Goal: Download file/media

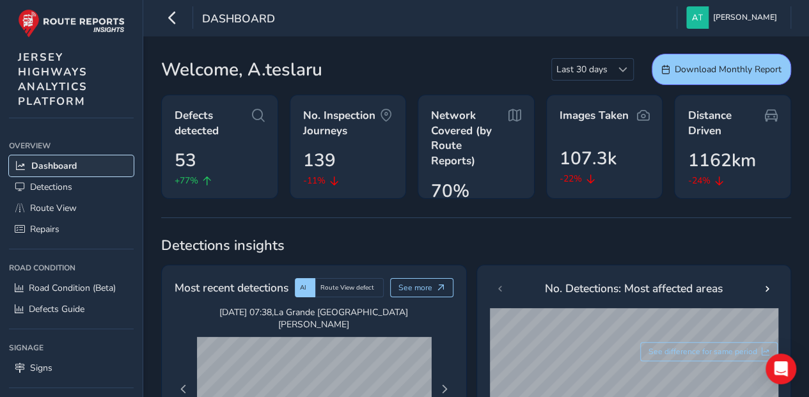
click at [54, 165] on span "Dashboard" at bounding box center [53, 166] width 45 height 12
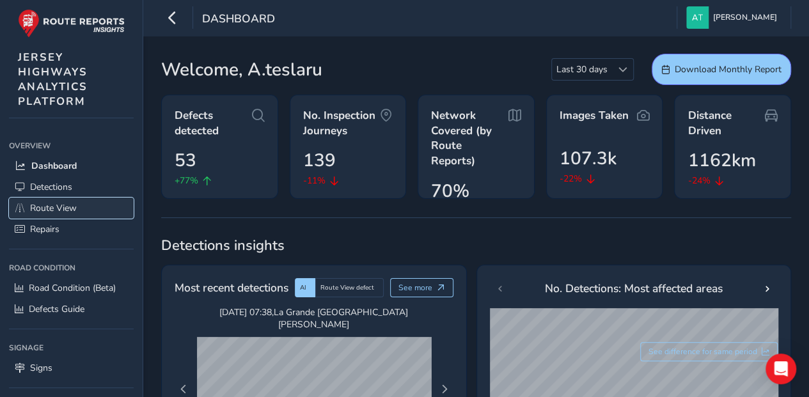
click at [63, 203] on span "Route View" at bounding box center [53, 208] width 47 height 12
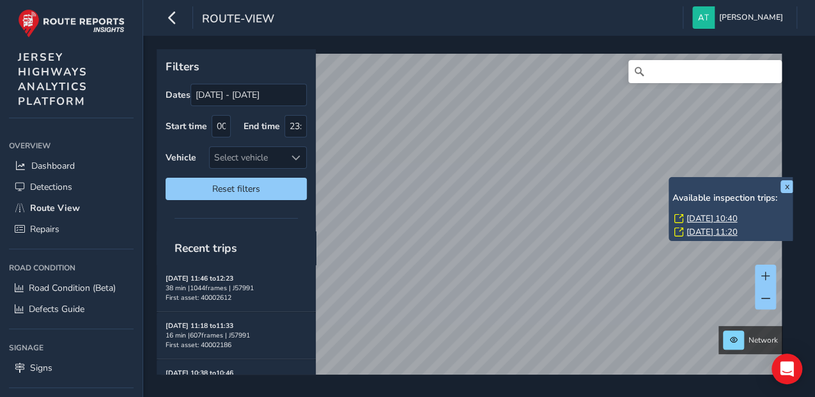
click at [670, 178] on div "x Available inspection trips: [GEOGRAPHIC_DATA][DATE] 10:40 [DATE] 11:20" at bounding box center [733, 209] width 128 height 64
click at [702, 219] on link "[DATE] 10:40" at bounding box center [711, 219] width 51 height 12
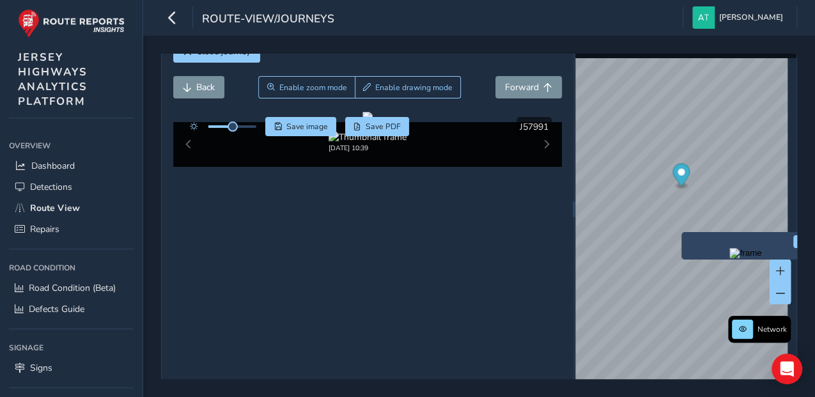
scroll to position [57, 0]
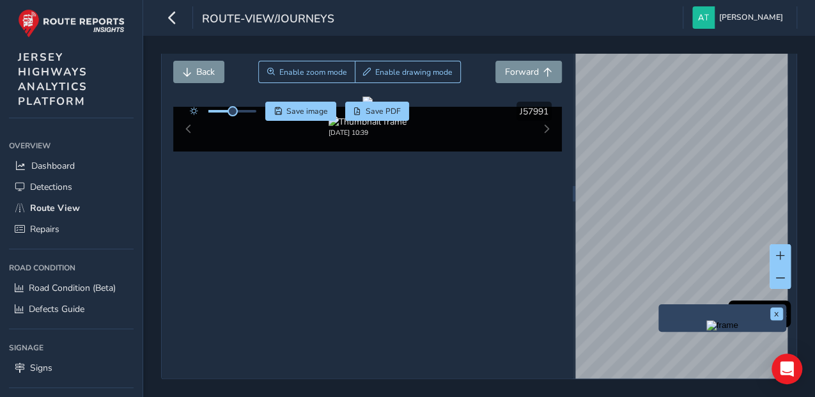
click at [659, 304] on div "x" at bounding box center [722, 317] width 128 height 27
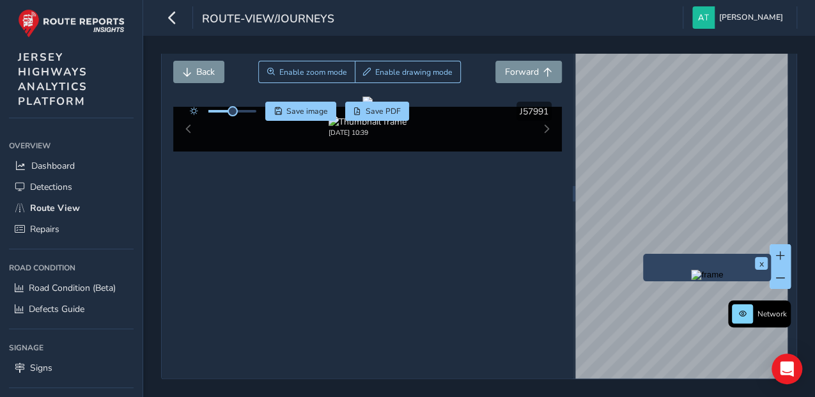
click at [644, 281] on div "x" at bounding box center [707, 267] width 128 height 27
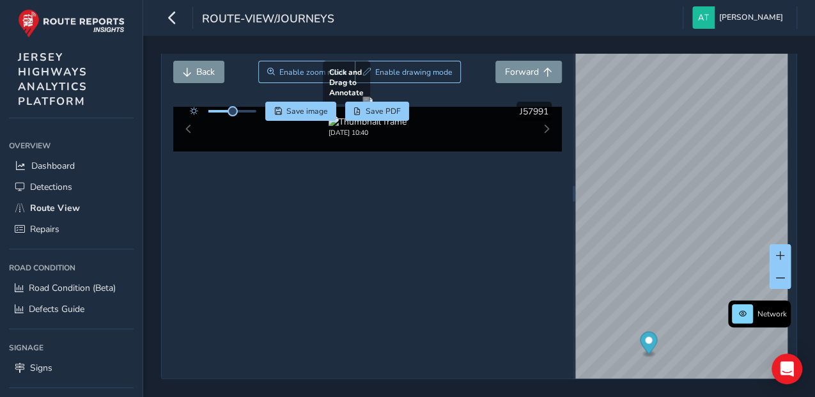
scroll to position [45, 0]
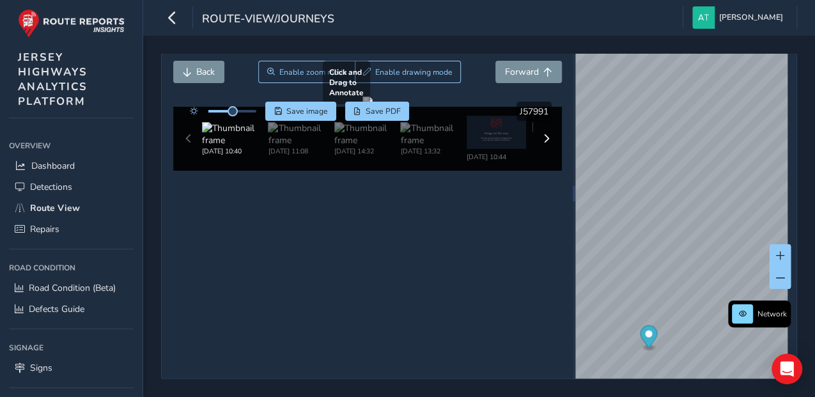
scroll to position [45, 0]
click at [189, 171] on div "[DATE] 10:40 [DATE] 11:08 [DATE] 14:32 [DATE] 13:32 [DATE] 10:44 [DATE] 11:21 […" at bounding box center [367, 139] width 389 height 64
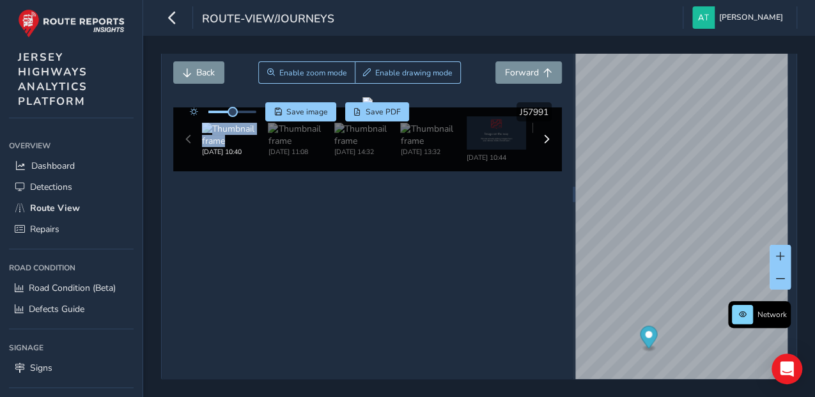
click at [189, 171] on div "[DATE] 10:40 [DATE] 11:08 [DATE] 14:32 [DATE] 13:32 [DATE] 10:44 [DATE] 11:21 […" at bounding box center [367, 139] width 389 height 64
drag, startPoint x: 189, startPoint y: 340, endPoint x: 231, endPoint y: 337, distance: 42.3
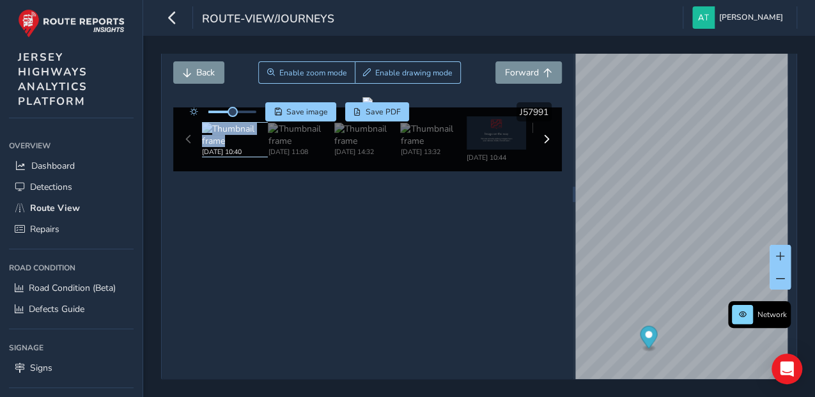
click at [231, 147] on img at bounding box center [235, 135] width 66 height 24
click at [298, 147] on img at bounding box center [301, 135] width 66 height 24
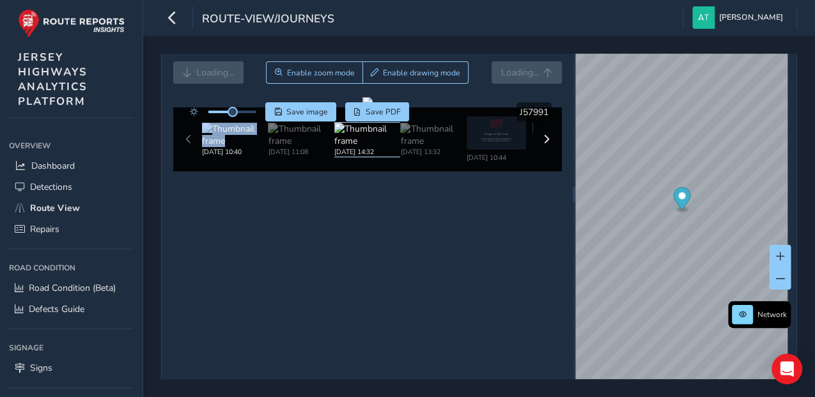
click at [344, 147] on img at bounding box center [367, 135] width 66 height 24
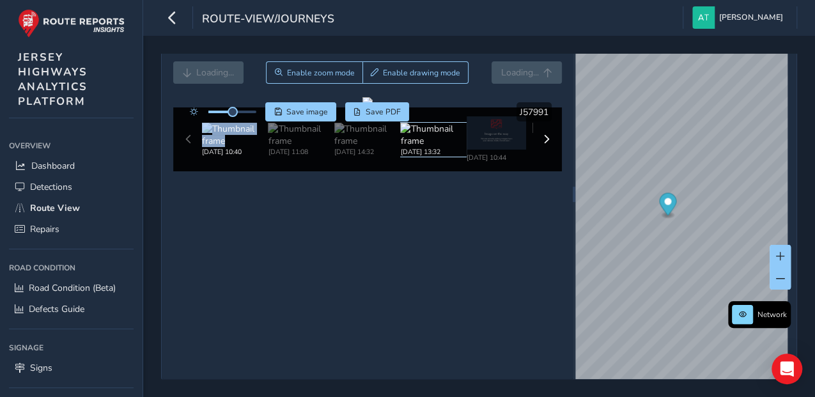
click at [409, 147] on img at bounding box center [433, 135] width 66 height 24
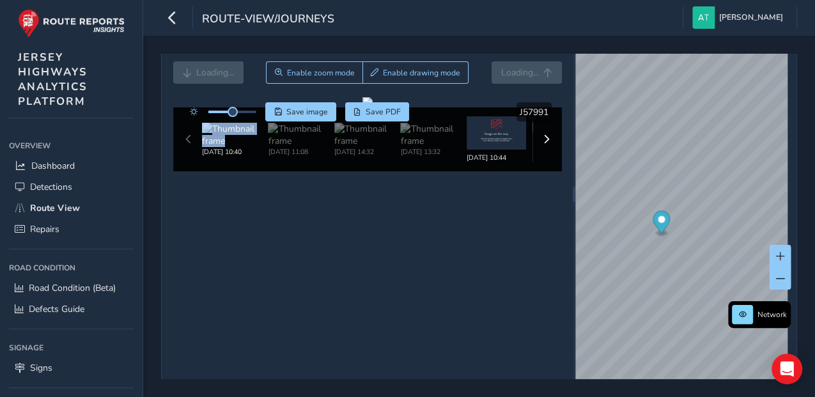
click at [494, 150] on img at bounding box center [496, 132] width 59 height 33
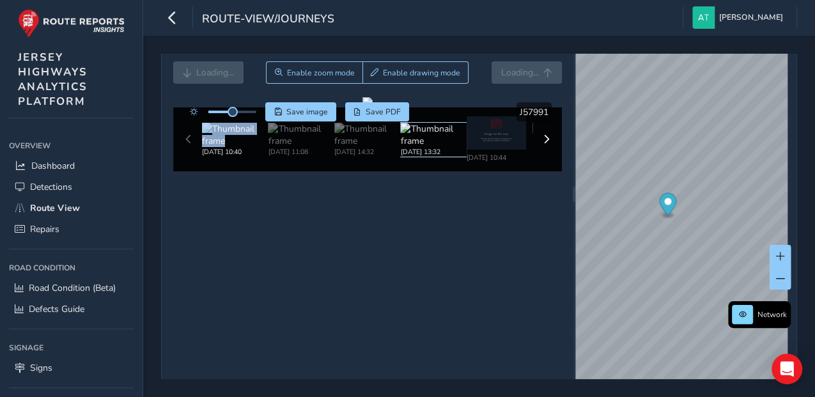
click at [407, 147] on img at bounding box center [433, 135] width 66 height 24
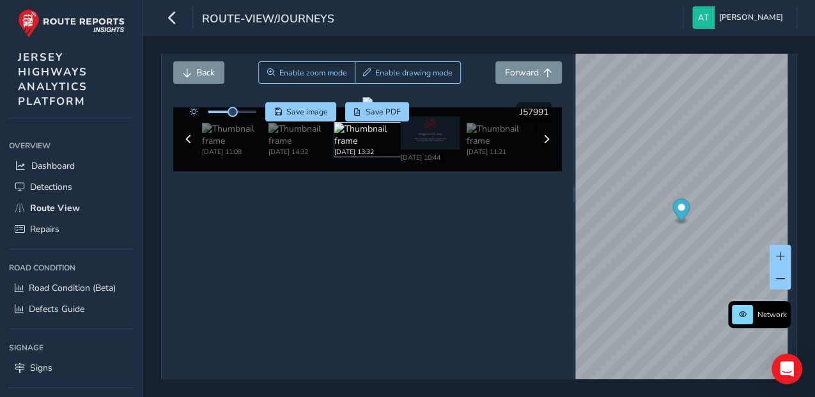
click at [357, 147] on img at bounding box center [367, 135] width 66 height 24
click at [544, 144] on span at bounding box center [545, 139] width 9 height 9
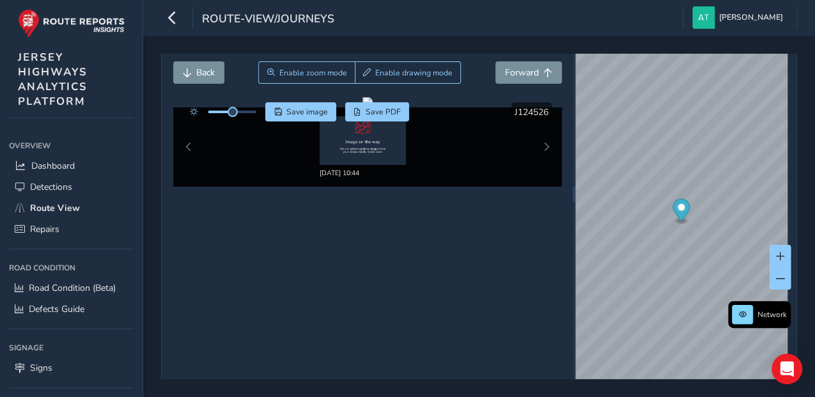
click at [189, 148] on div "[DATE] 10:44" at bounding box center [367, 146] width 389 height 79
click at [185, 146] on div "[DATE] 10:44" at bounding box center [367, 146] width 389 height 79
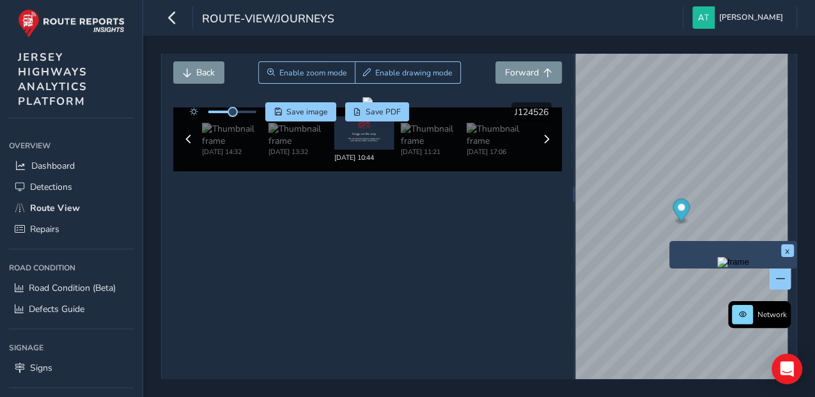
click at [673, 242] on div "x" at bounding box center [733, 254] width 128 height 27
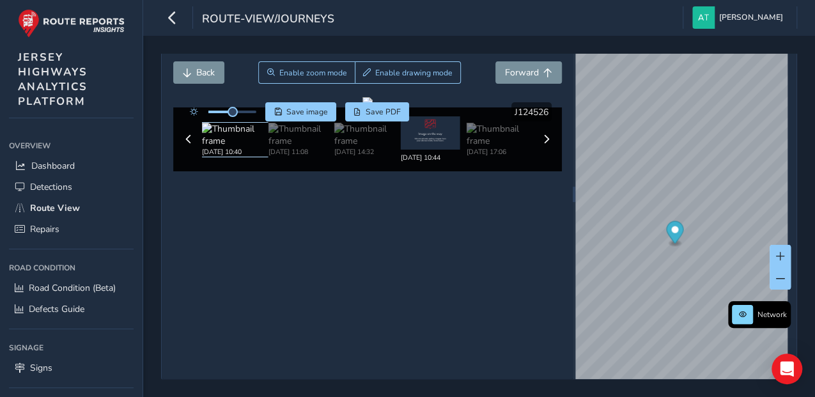
click at [222, 132] on img at bounding box center [235, 135] width 66 height 24
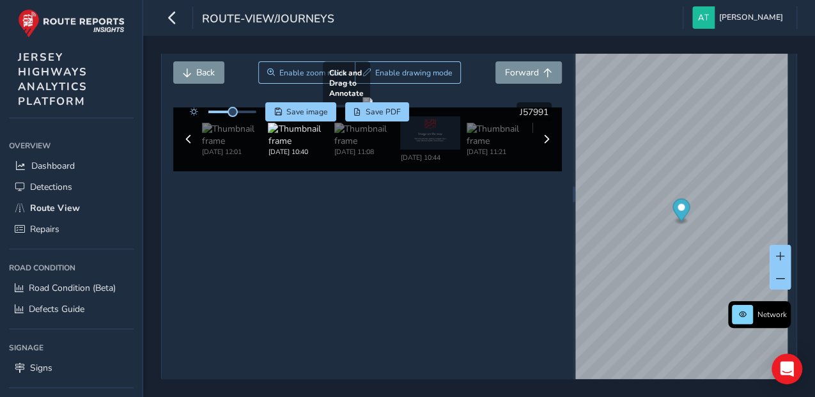
drag, startPoint x: 336, startPoint y: 173, endPoint x: 331, endPoint y: 183, distance: 12.0
click at [362, 107] on div at bounding box center [367, 102] width 10 height 10
click at [357, 147] on img at bounding box center [367, 135] width 66 height 24
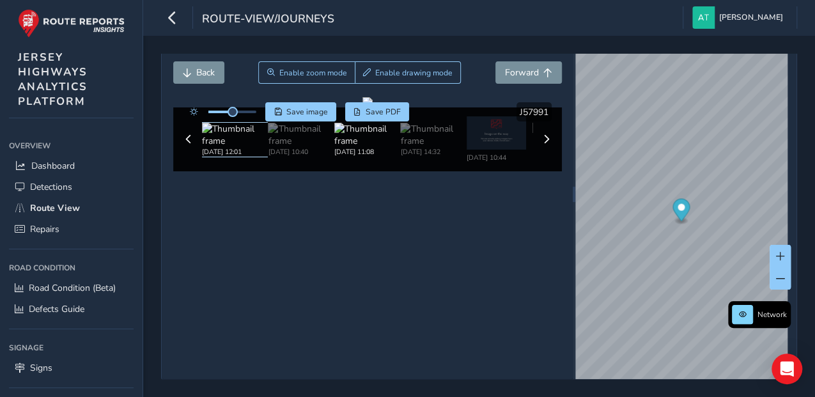
click at [217, 147] on img at bounding box center [235, 135] width 66 height 24
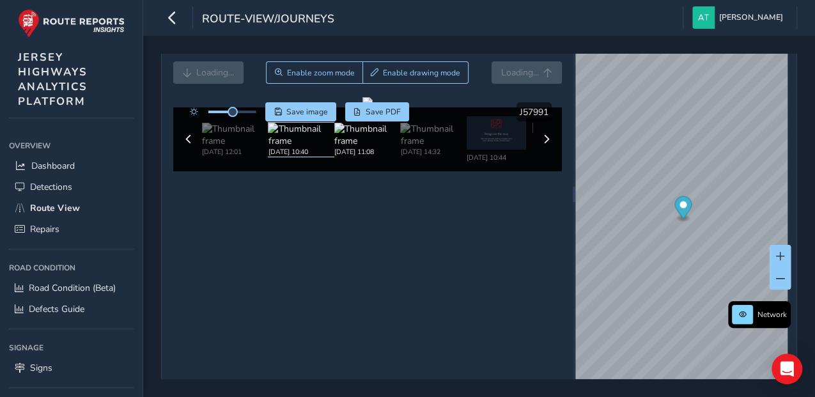
click at [279, 147] on img at bounding box center [301, 135] width 66 height 24
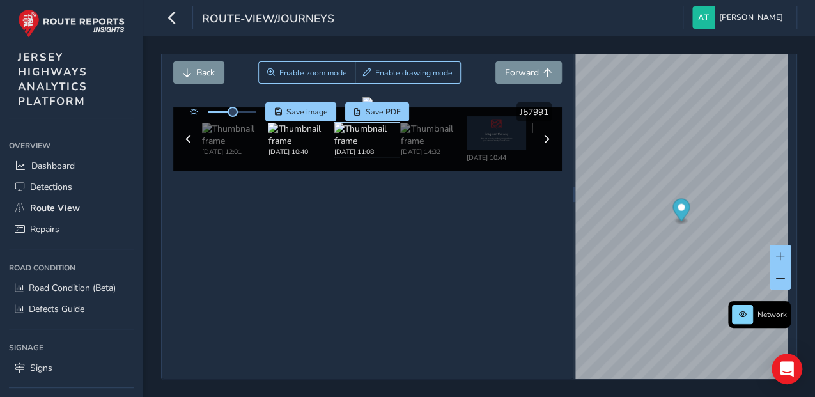
click at [365, 147] on img at bounding box center [367, 135] width 66 height 24
click at [307, 147] on img at bounding box center [301, 135] width 66 height 24
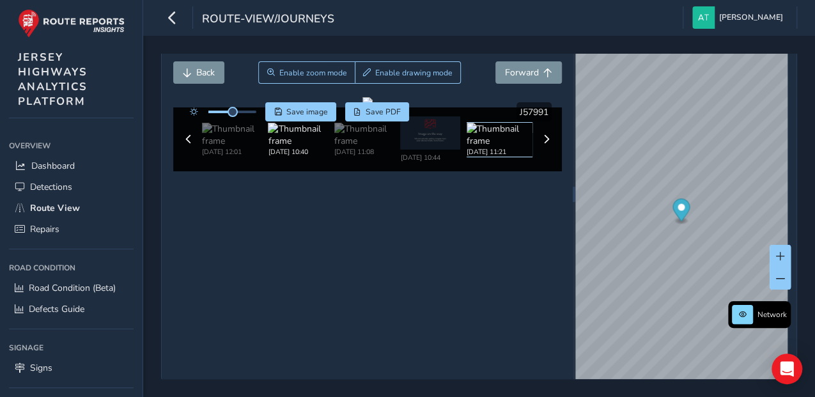
click at [494, 147] on img at bounding box center [500, 135] width 66 height 24
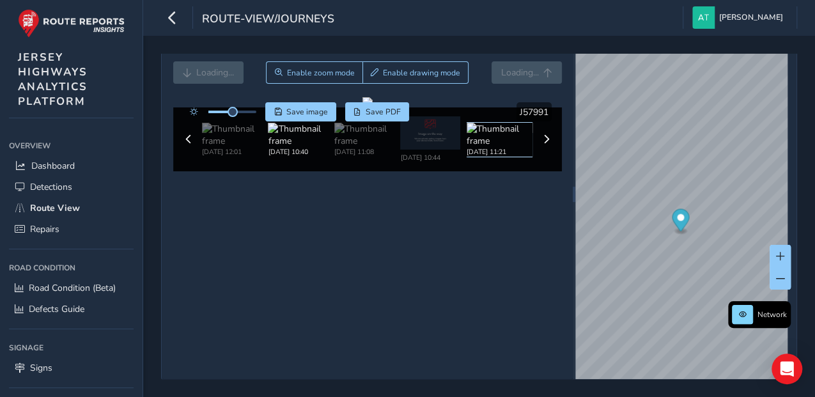
click at [494, 147] on img at bounding box center [500, 135] width 66 height 24
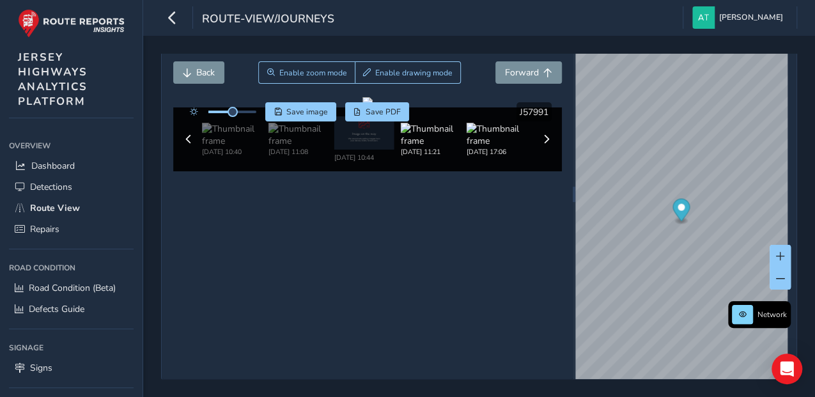
click at [494, 162] on div "[DATE] 12:01 [DATE] 10:40 [DATE] 11:08 [DATE] 10:44 [DATE] 11:21 [DATE] 17:06" at bounding box center [367, 139] width 331 height 46
click at [306, 109] on span "Save image" at bounding box center [307, 112] width 42 height 10
